Goal: Task Accomplishment & Management: Manage account settings

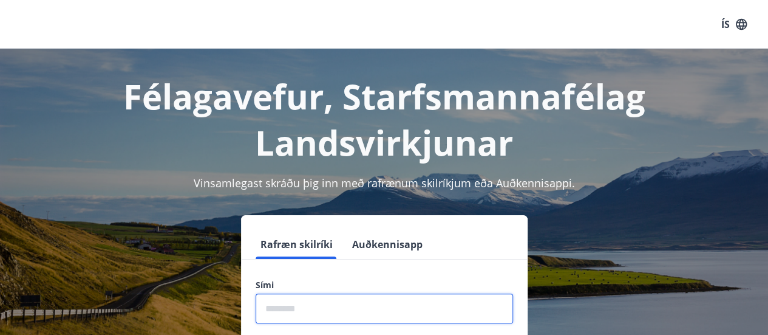
click at [371, 321] on input "phone" at bounding box center [385, 308] width 258 height 30
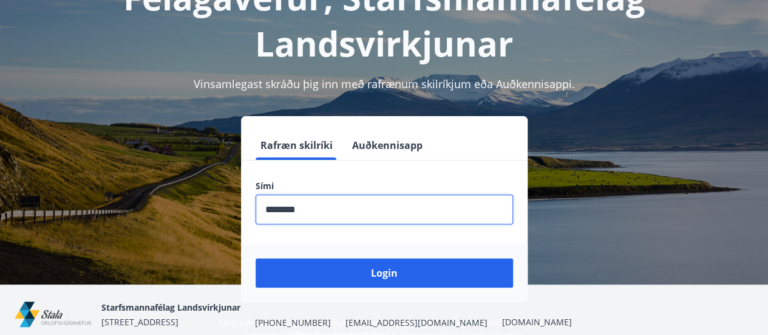
scroll to position [115, 0]
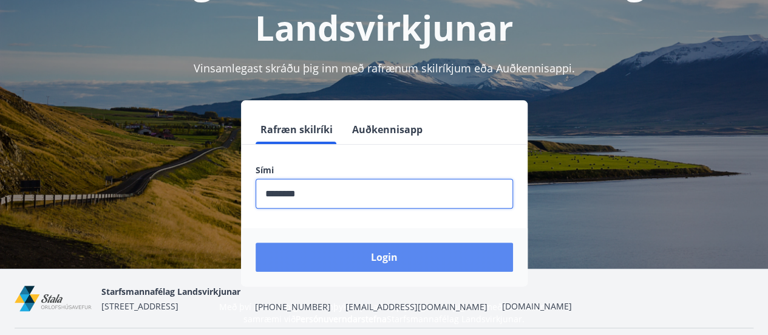
type input "********"
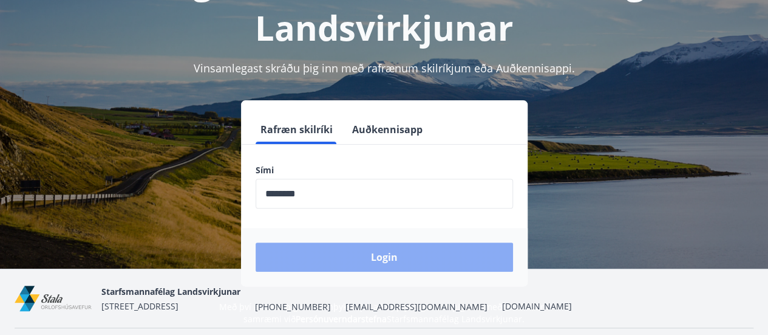
click at [381, 254] on button "Login" at bounding box center [385, 256] width 258 height 29
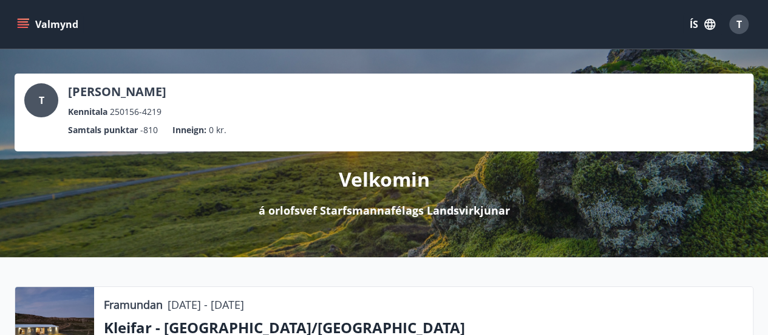
click at [26, 24] on icon "menu" at bounding box center [24, 24] width 13 height 1
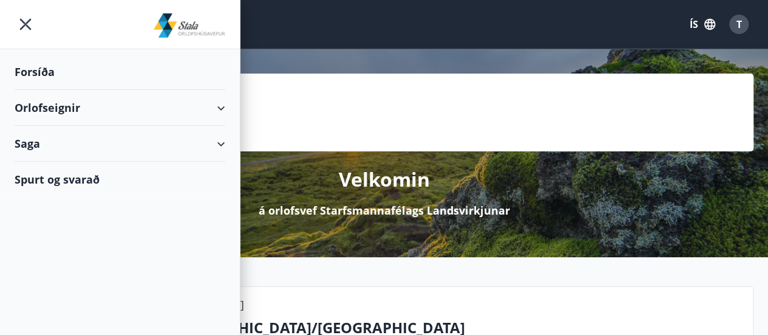
click at [56, 109] on div "Orlofseignir" at bounding box center [120, 108] width 211 height 36
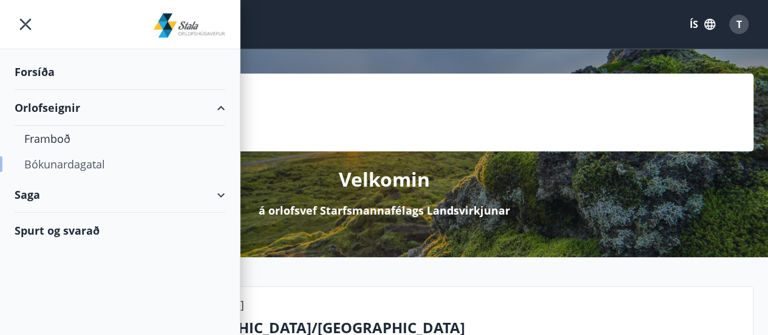
click at [69, 160] on div "Bókunardagatal" at bounding box center [119, 164] width 191 height 26
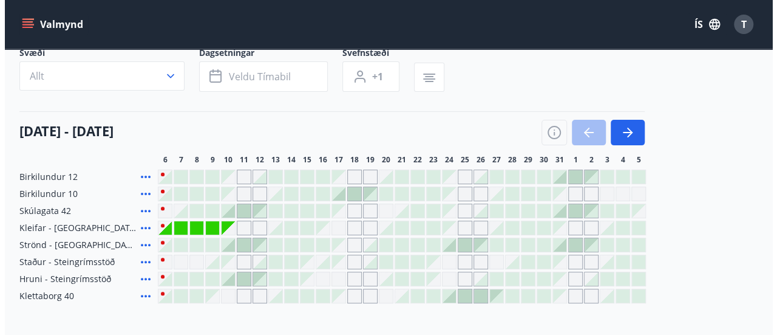
scroll to position [84, 0]
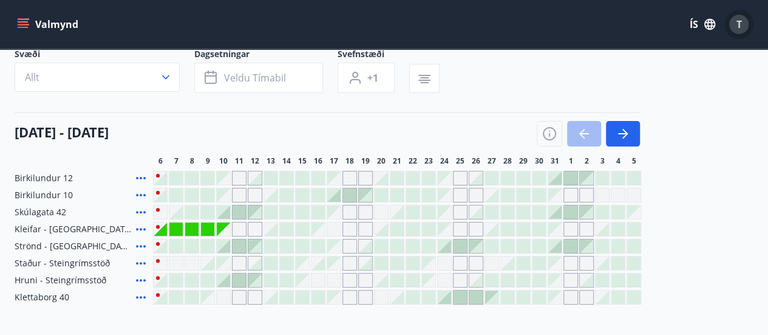
click at [739, 25] on span "T" at bounding box center [739, 24] width 5 height 13
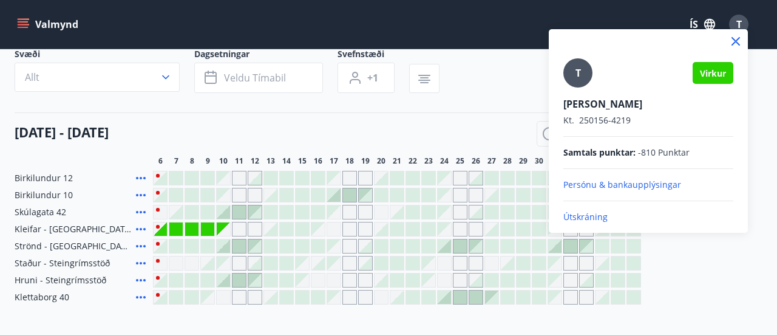
click at [589, 216] on p "Útskráning" at bounding box center [649, 217] width 170 height 12
